Goal: Register for event/course

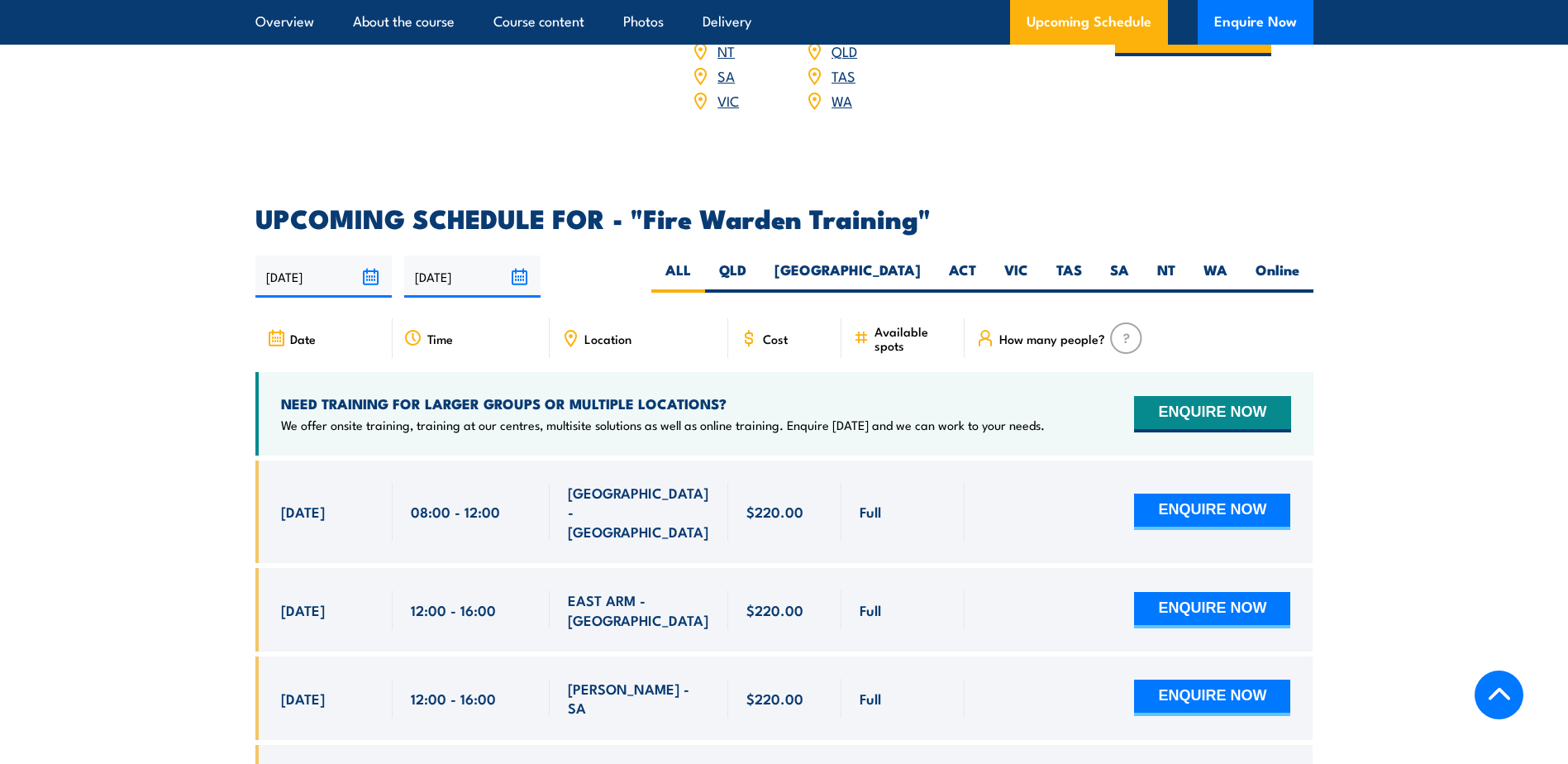
scroll to position [2978, 0]
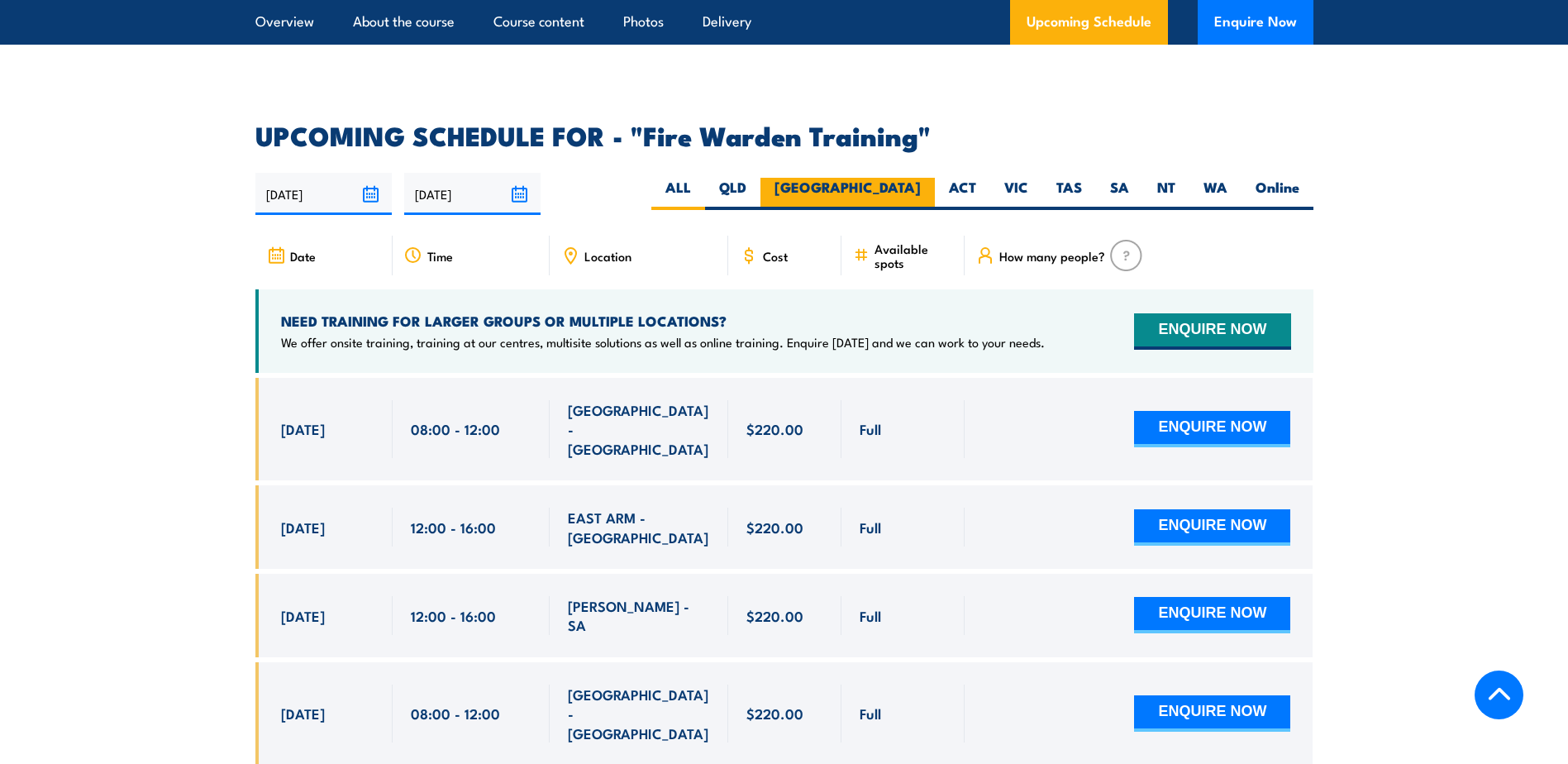
click at [890, 178] on label "[GEOGRAPHIC_DATA]" at bounding box center [847, 194] width 175 height 32
click at [921, 178] on input "[GEOGRAPHIC_DATA]" at bounding box center [926, 183] width 11 height 11
radio input "true"
click at [895, 178] on label "[GEOGRAPHIC_DATA]" at bounding box center [847, 194] width 175 height 32
click at [921, 178] on input "[GEOGRAPHIC_DATA]" at bounding box center [926, 183] width 11 height 11
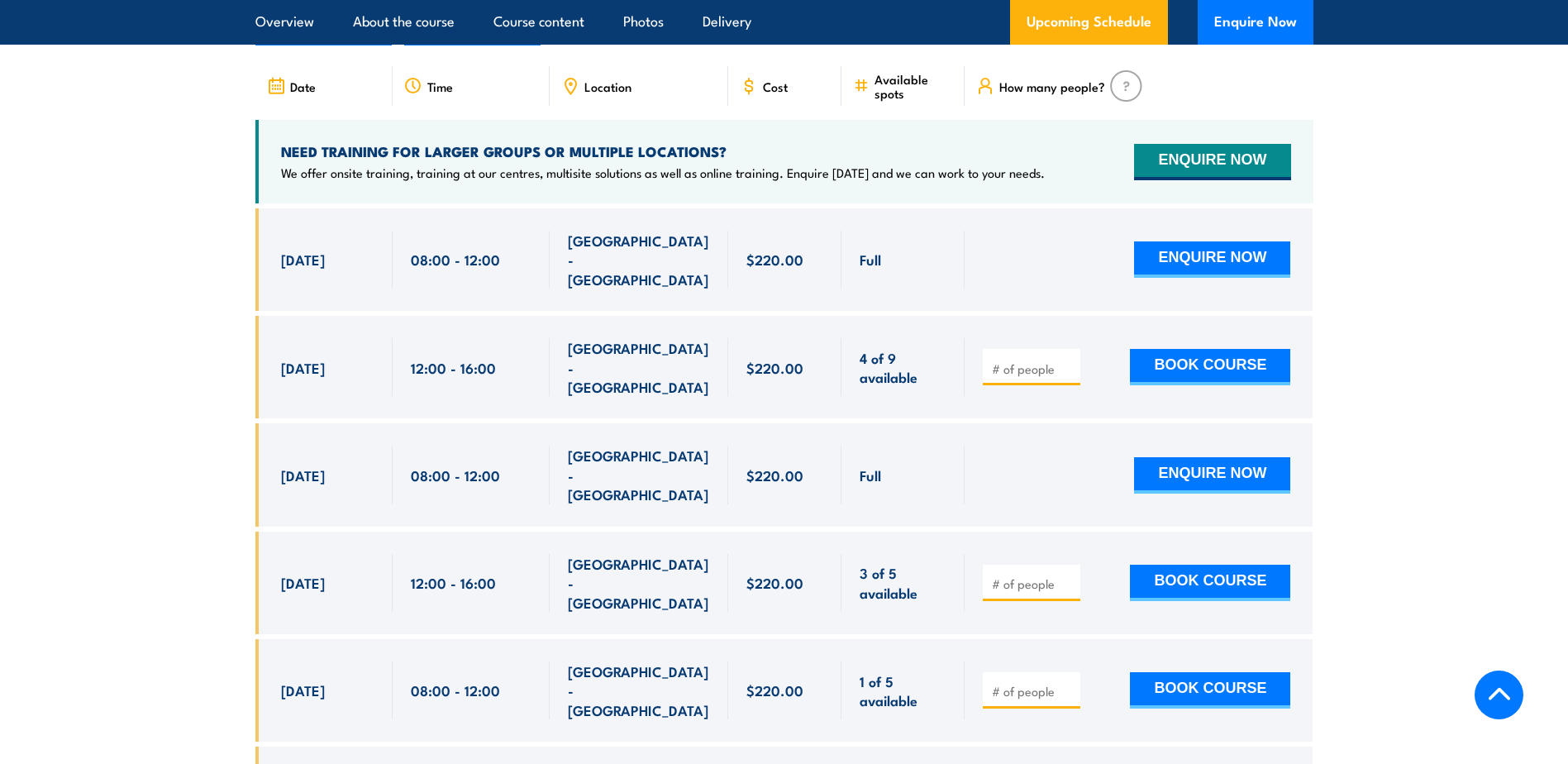
scroll to position [3076, 0]
